Goal: Task Accomplishment & Management: Manage account settings

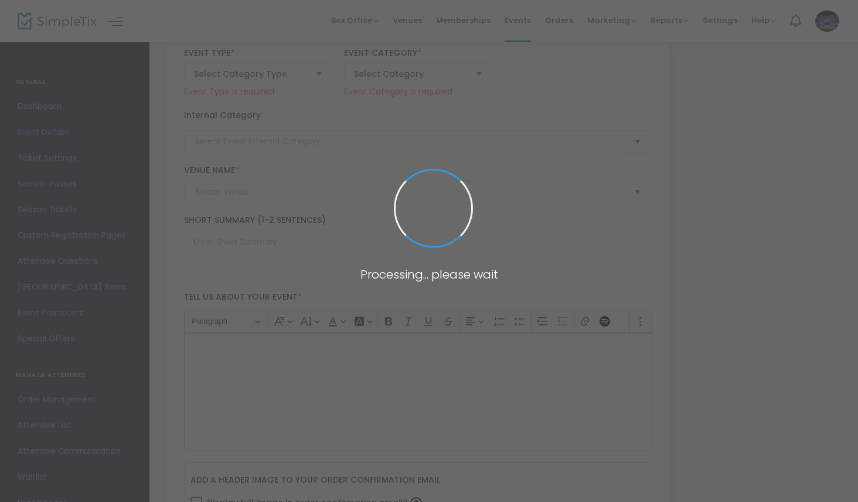
type input "Currents | Panel Discussion: Artist Impact with [PERSON_NAME] Gallery"
type textarea "Join us for an engaging panel discussion featuring current and former [PERSON_N…"
type input "Register Now"
type input "[PERSON_NAME][GEOGRAPHIC_DATA]"
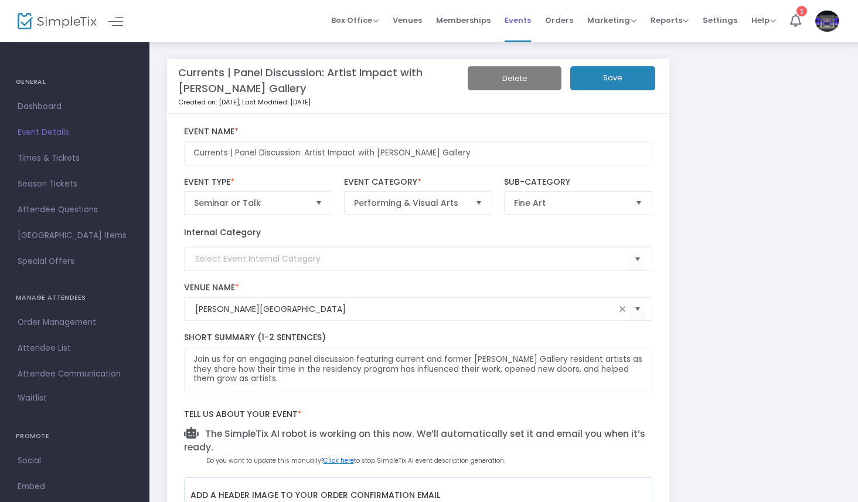
click at [519, 20] on span "Events" at bounding box center [518, 20] width 26 height 30
